Goal: Task Accomplishment & Management: Manage account settings

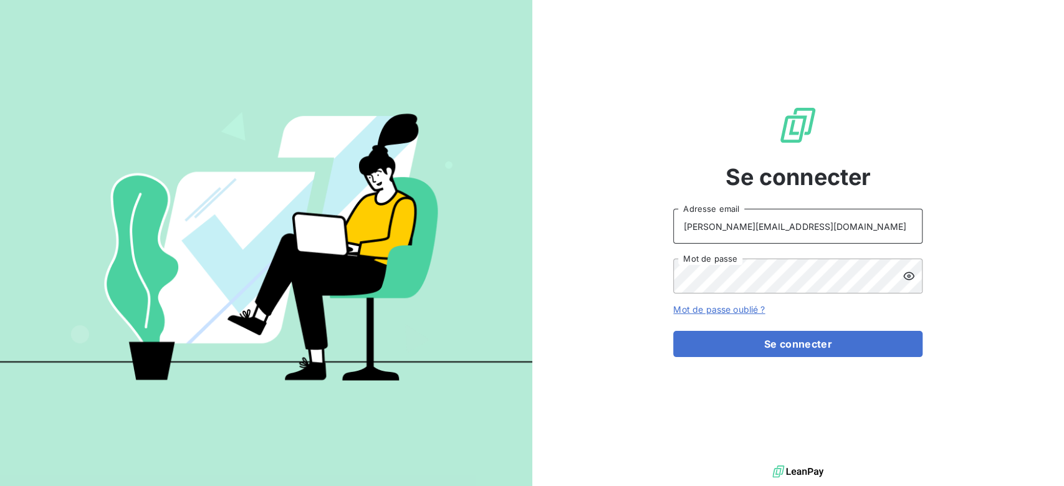
drag, startPoint x: 822, startPoint y: 237, endPoint x: 594, endPoint y: 207, distance: 230.0
click at [594, 207] on div "Se connecter [PERSON_NAME][EMAIL_ADDRESS][DOMAIN_NAME] Adresse email Mot de pas…" at bounding box center [798, 231] width 532 height 462
type input "admin@sotasbag"
click at [673, 331] on button "Se connecter" at bounding box center [797, 344] width 249 height 26
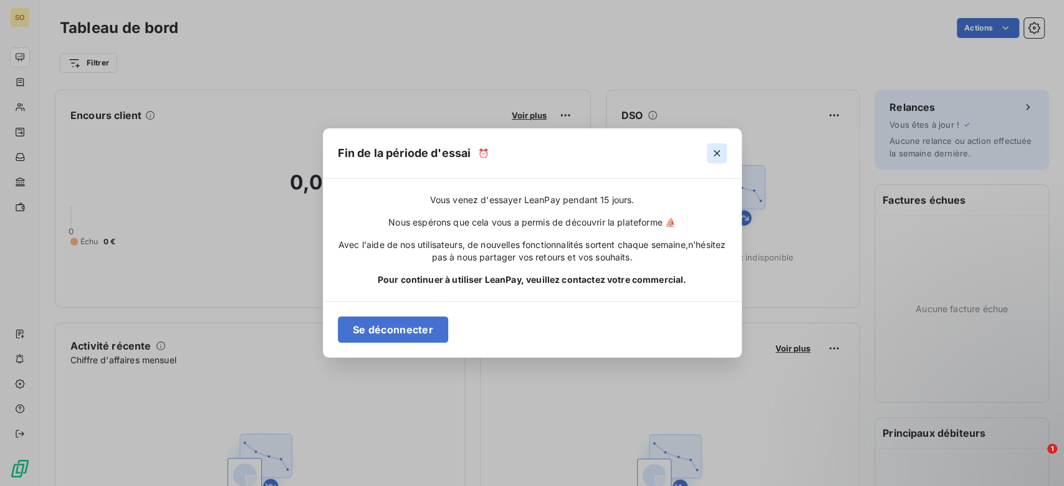
click at [722, 151] on icon "button" at bounding box center [716, 153] width 12 height 12
